Goal: Feedback & Contribution: Contribute content

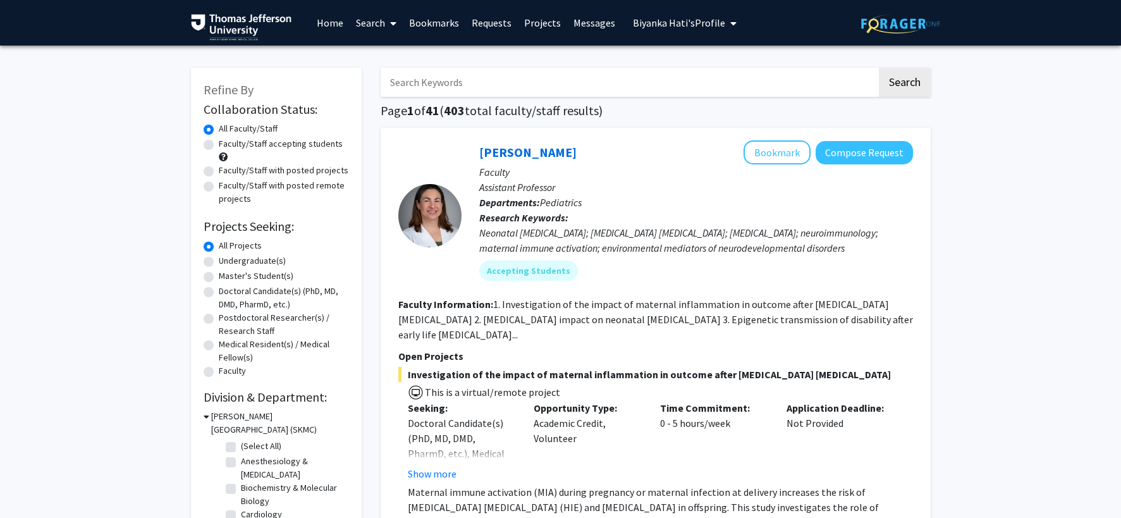
click at [323, 22] on link "Home" at bounding box center [330, 23] width 39 height 44
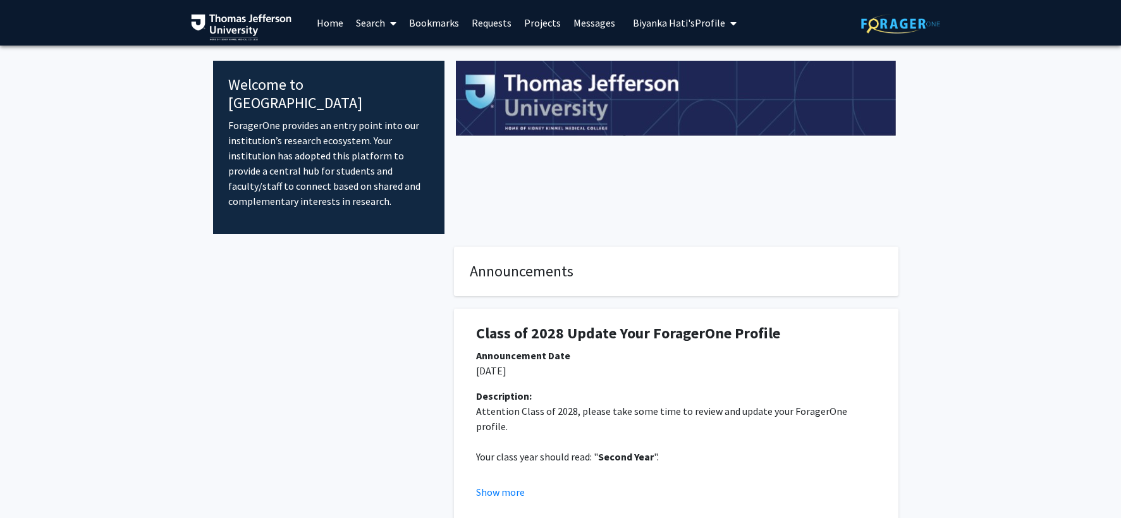
click at [613, 262] on h4 "Announcements" at bounding box center [676, 271] width 413 height 18
click at [712, 26] on span "Biyanka Hati's Profile" at bounding box center [679, 22] width 92 height 13
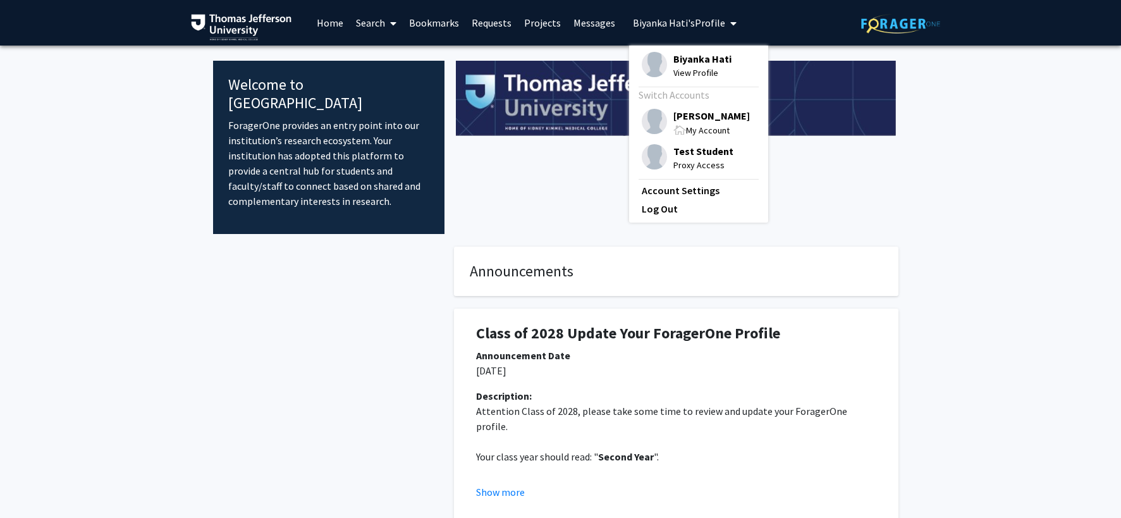
click at [704, 123] on div "My Account" at bounding box center [711, 130] width 77 height 15
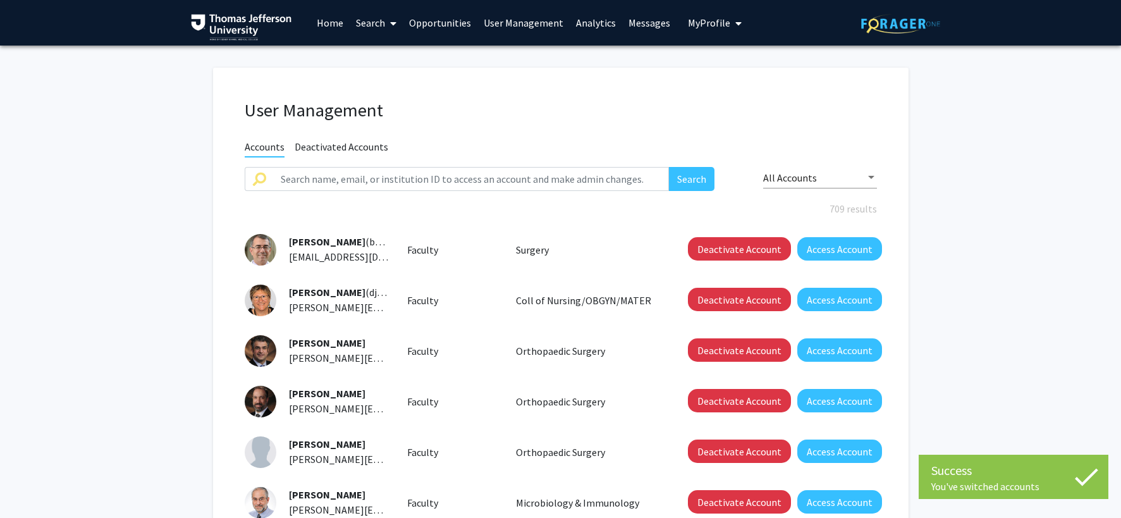
click at [324, 20] on link "Home" at bounding box center [330, 23] width 39 height 44
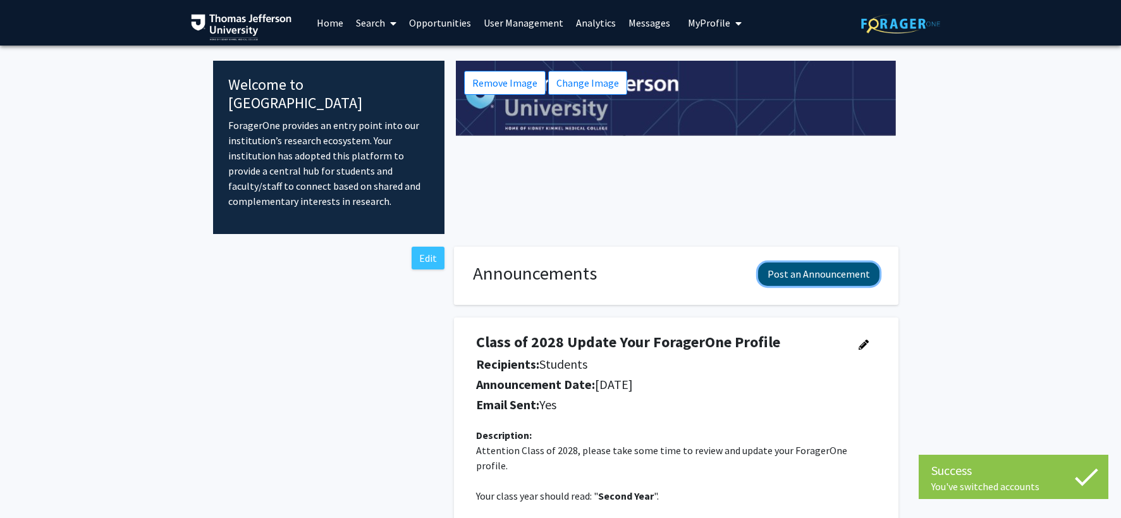
click at [786, 262] on button "Post an Announcement" at bounding box center [818, 273] width 121 height 23
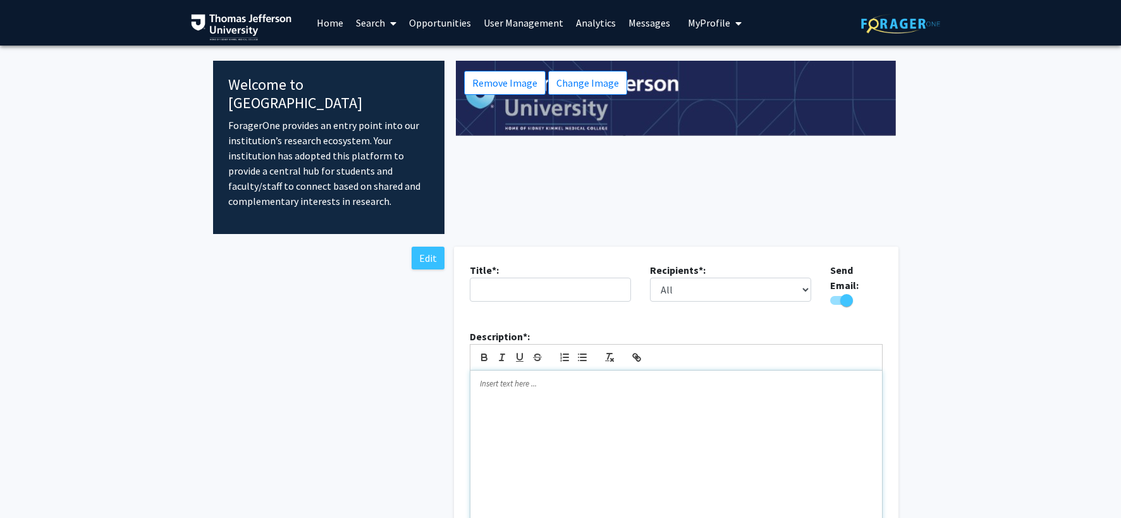
click at [517, 376] on div at bounding box center [677, 450] width 412 height 158
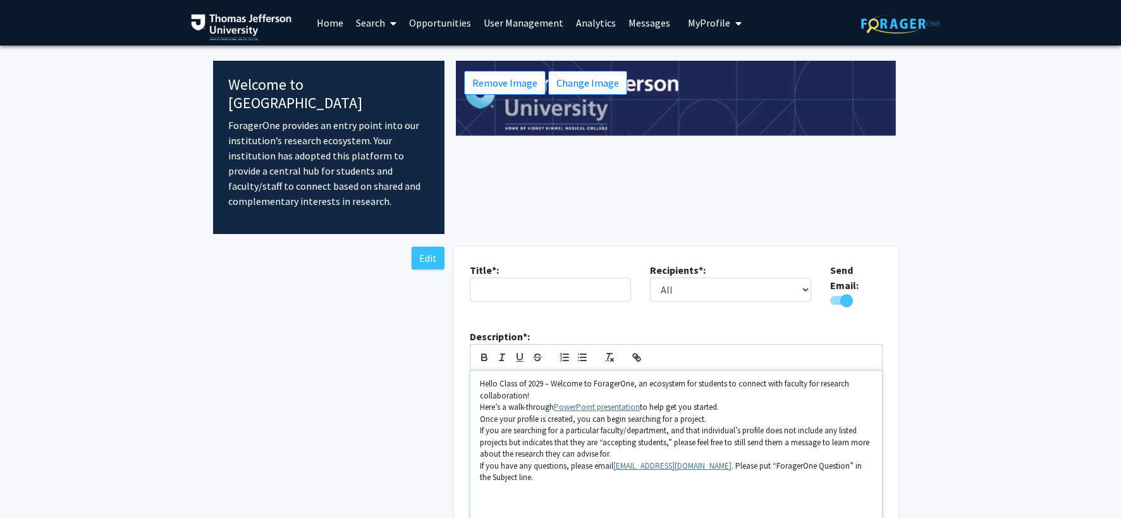
click at [578, 378] on p "Hello Class of 2029 – Welcome to ForagerOne, an ecosystem for students to conne…" at bounding box center [676, 389] width 393 height 23
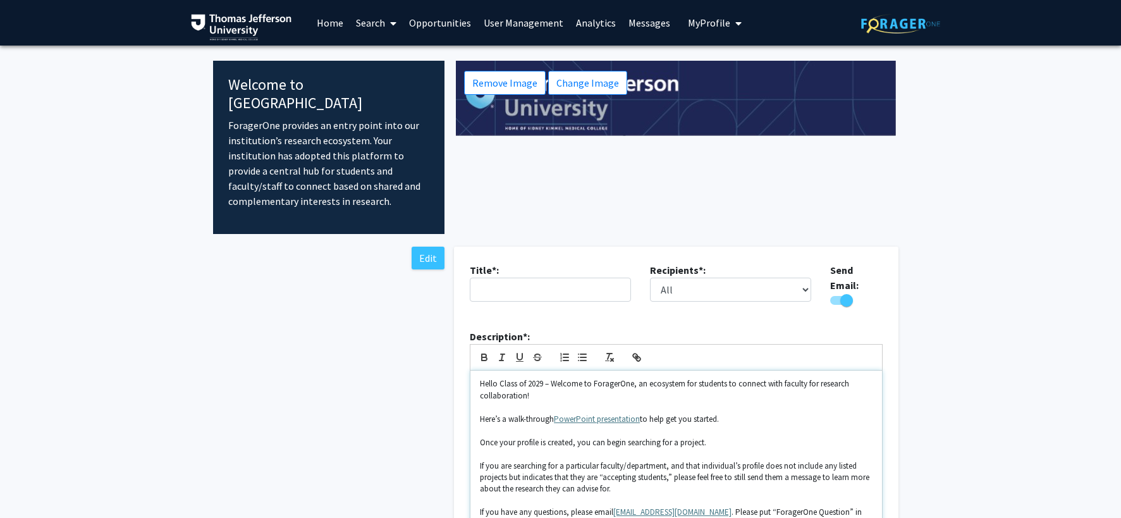
click at [780, 425] on p at bounding box center [676, 430] width 393 height 11
click at [574, 278] on input "text" at bounding box center [550, 290] width 161 height 24
type input "Welcome Class of 2029"
click at [808, 278] on select "All Faculty Students" at bounding box center [730, 290] width 161 height 24
select select "applicant"
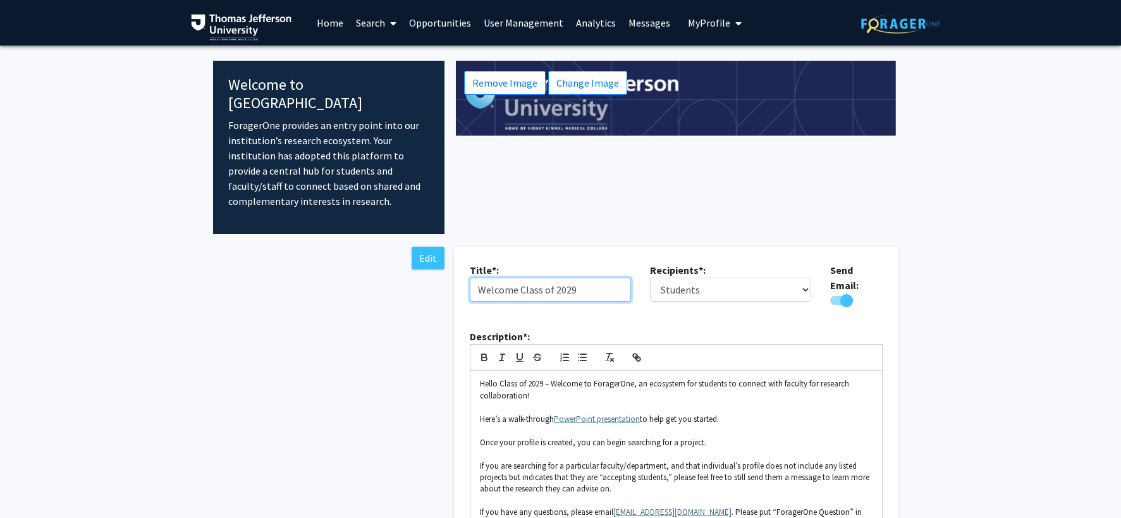
click at [517, 278] on input "Welcome Class of 2029" at bounding box center [550, 290] width 161 height 24
click at [623, 278] on input "Welcome Class of 2029 To [GEOGRAPHIC_DATA]" at bounding box center [550, 290] width 161 height 24
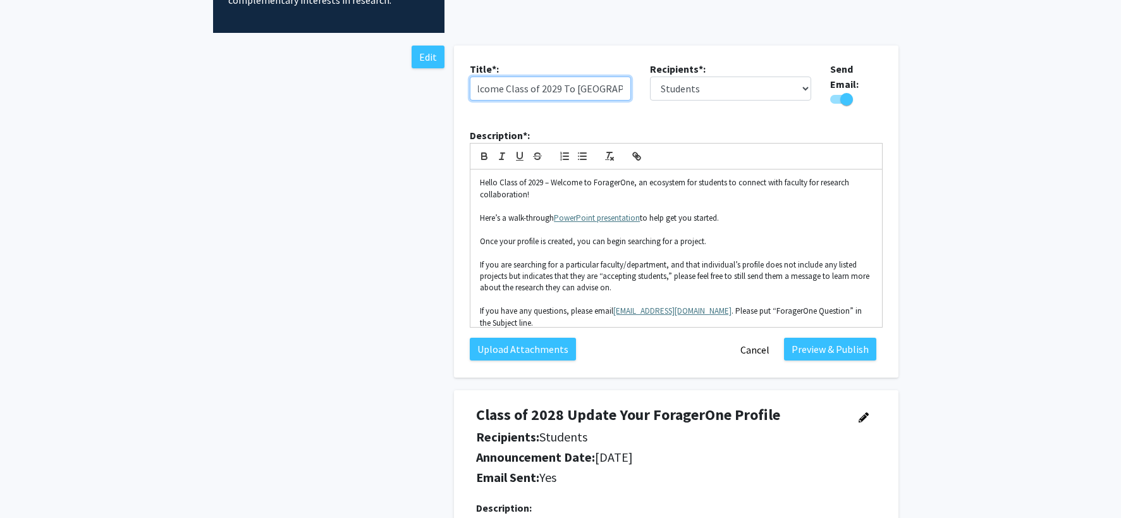
scroll to position [197, 0]
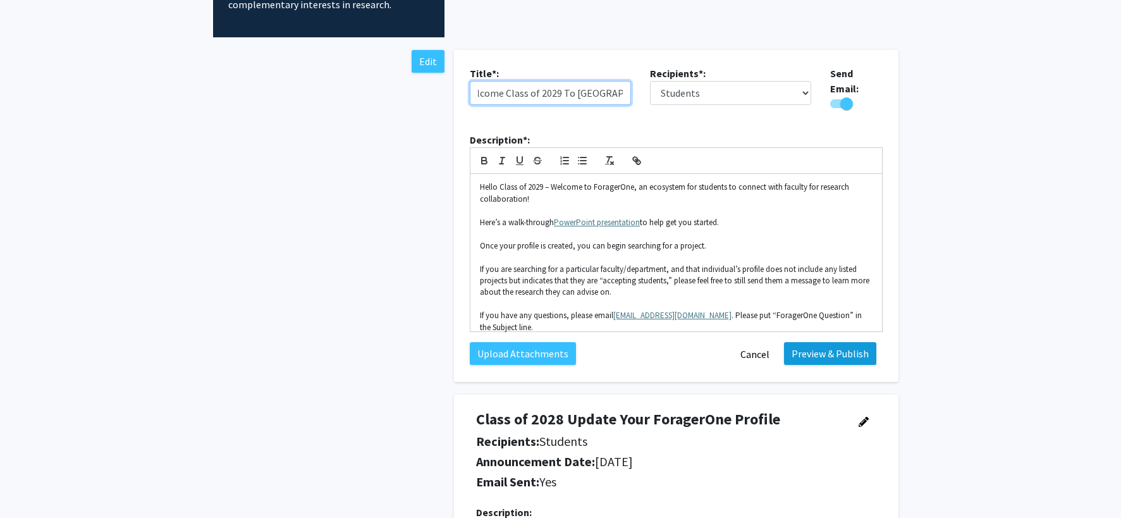
type input "Welcome Class of 2029 To [GEOGRAPHIC_DATA]"
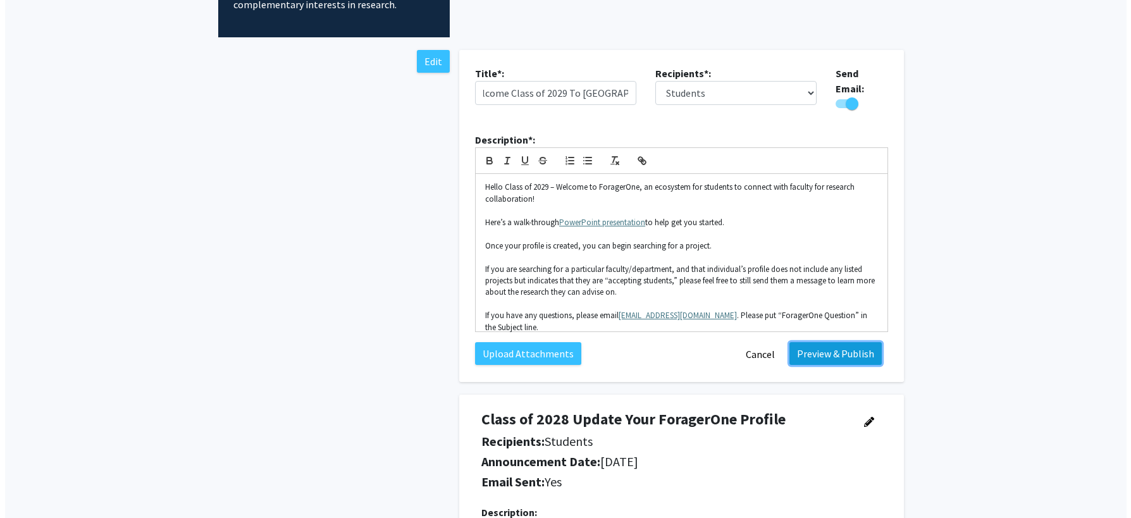
scroll to position [0, 0]
click at [831, 342] on button "Preview & Publish" at bounding box center [830, 353] width 92 height 23
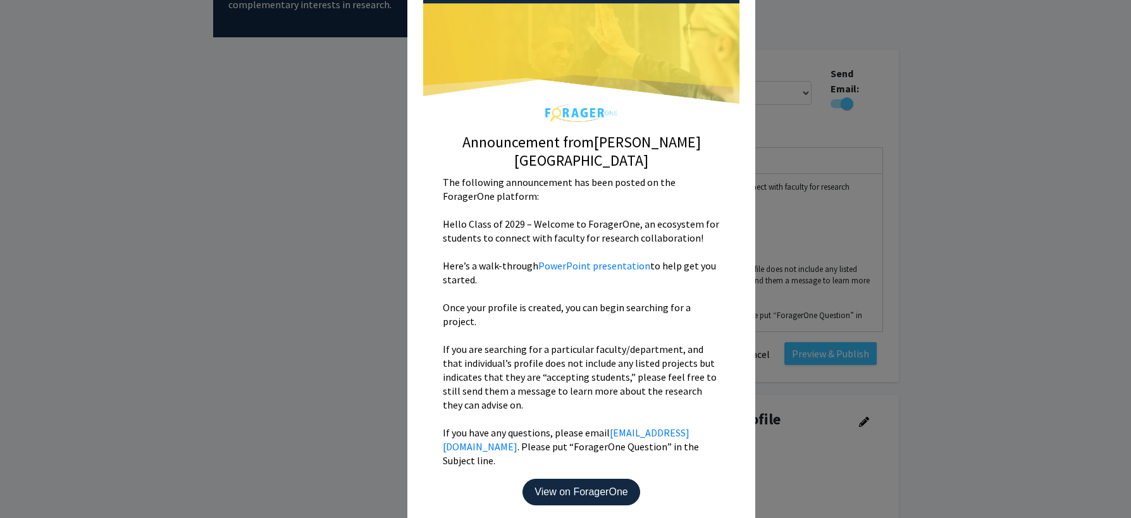
scroll to position [138, 0]
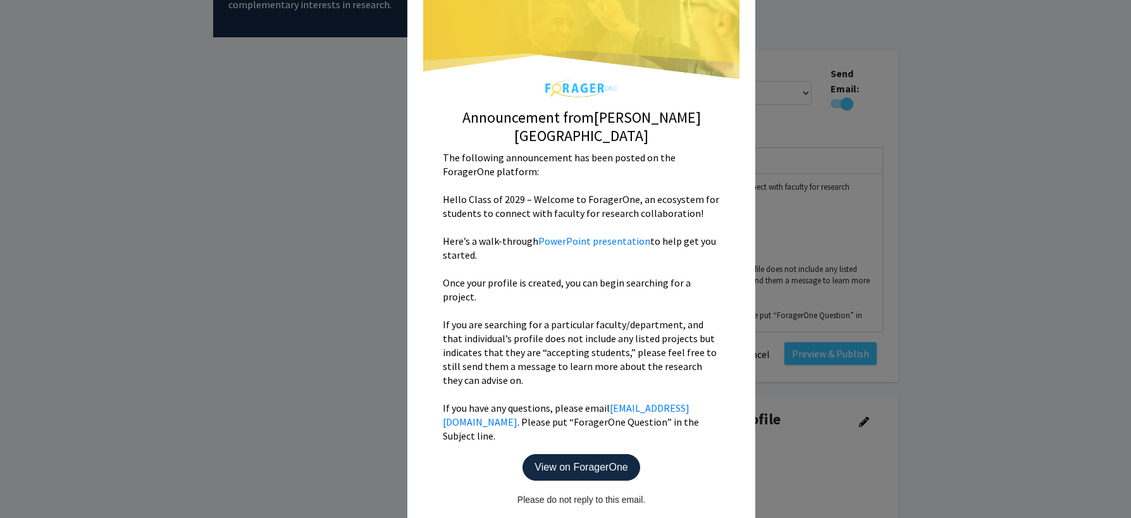
click at [598, 454] on p "View on ForagerOne" at bounding box center [580, 467] width 117 height 27
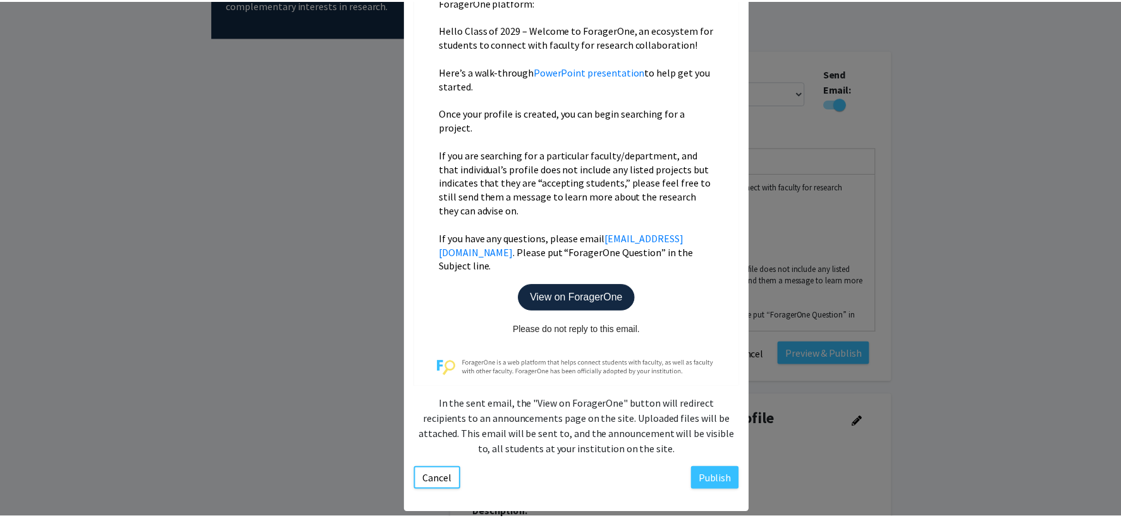
scroll to position [334, 0]
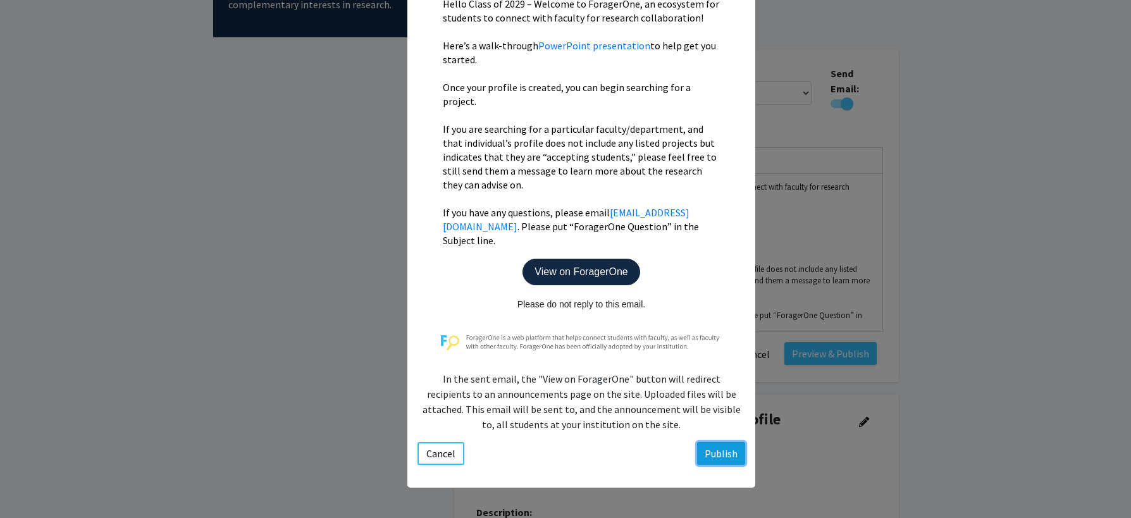
click at [715, 457] on button "Publish" at bounding box center [721, 453] width 48 height 23
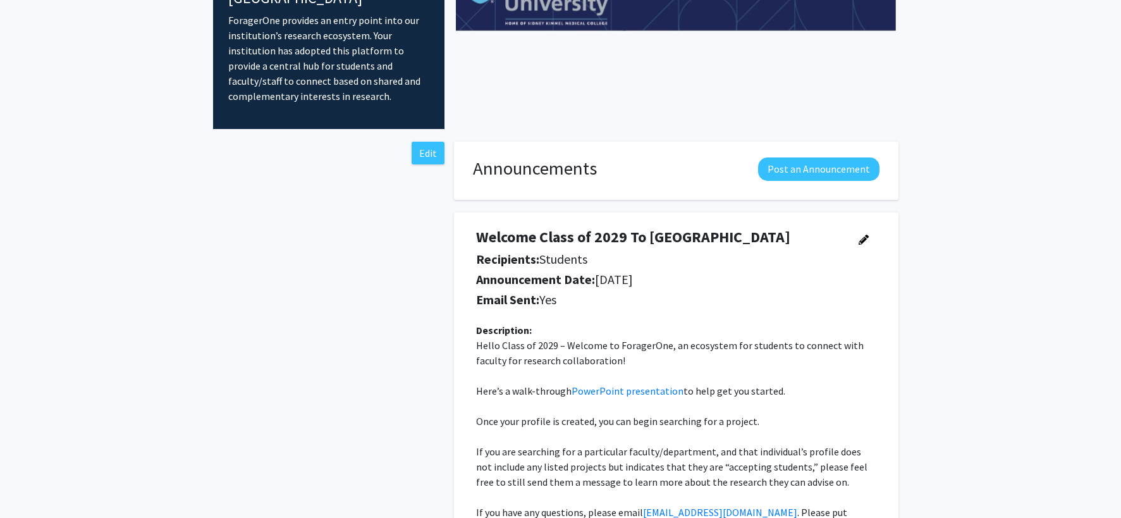
scroll to position [0, 0]
